Goal: Information Seeking & Learning: Learn about a topic

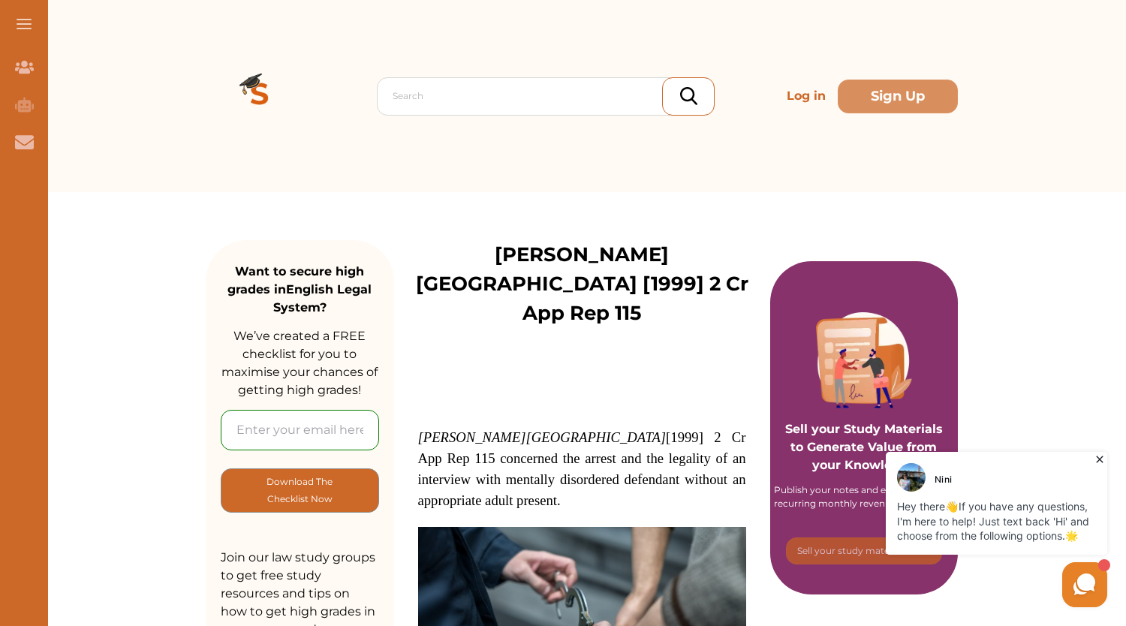
drag, startPoint x: 660, startPoint y: 374, endPoint x: 500, endPoint y: 382, distance: 160.8
click at [500, 429] on span "[PERSON_NAME][GEOGRAPHIC_DATA] [1999] 2 Cr App Rep 115 concerned the arrest and…" at bounding box center [582, 468] width 328 height 79
click at [744, 128] on div "We do not allow selecting and copying of our content. You can get our subscript…" at bounding box center [563, 313] width 1126 height 626
drag, startPoint x: 657, startPoint y: 373, endPoint x: 497, endPoint y: 380, distance: 160.0
click at [497, 429] on span "[PERSON_NAME][GEOGRAPHIC_DATA] [1999] 2 Cr App Rep 115 concerned the arrest and…" at bounding box center [582, 468] width 328 height 79
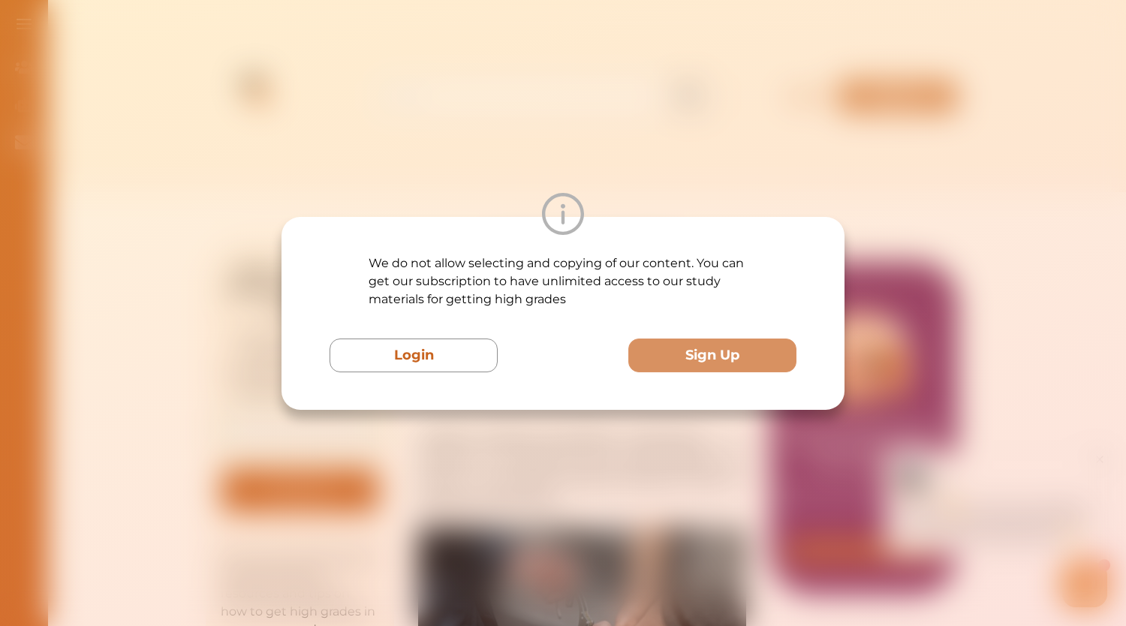
click at [639, 245] on div "We do not allow selecting and copying of our content. You can get our subscript…" at bounding box center [562, 313] width 563 height 193
